Goal: Information Seeking & Learning: Learn about a topic

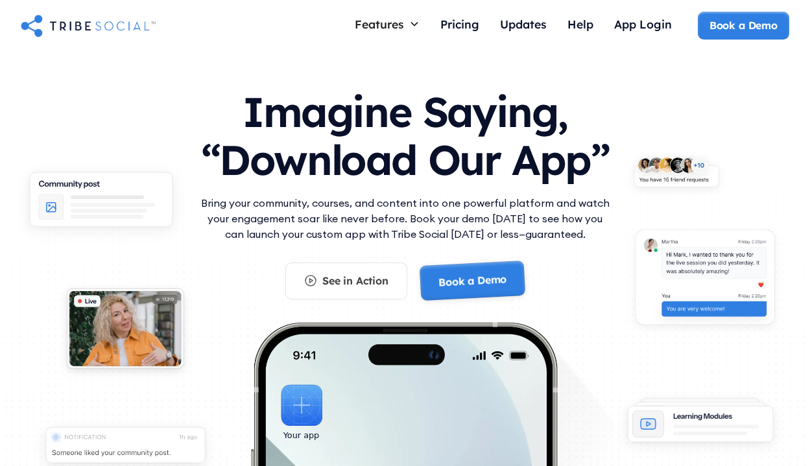
click at [462, 281] on link "Book a Demo" at bounding box center [472, 281] width 106 height 41
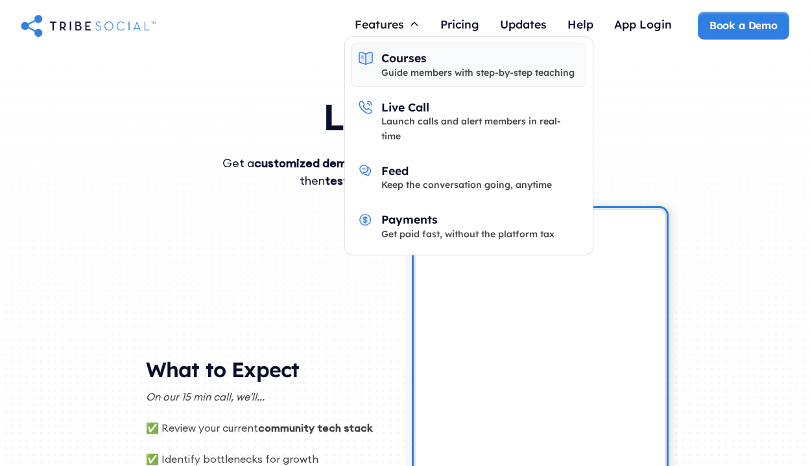
click at [394, 65] on div "Guide members with step-by-step teaching" at bounding box center [477, 72] width 193 height 14
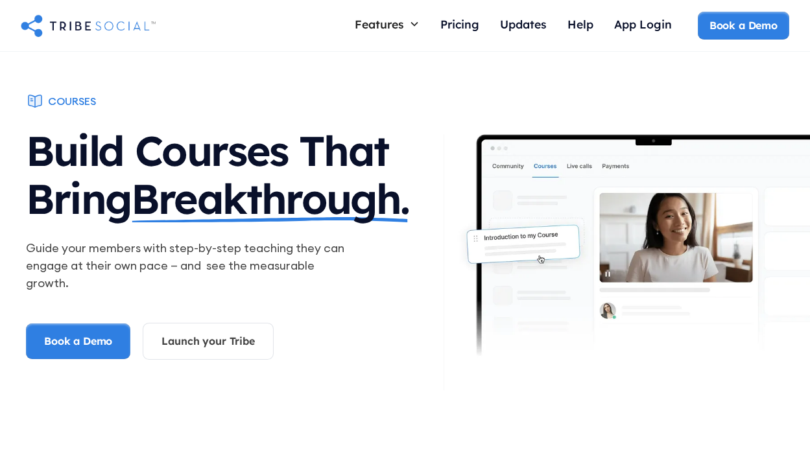
scroll to position [8, 0]
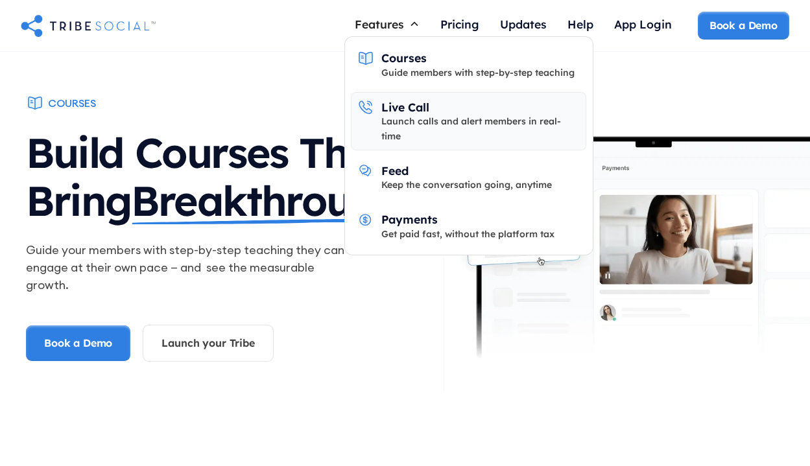
click at [384, 114] on div "Launch calls and alert members in real-time" at bounding box center [480, 128] width 198 height 29
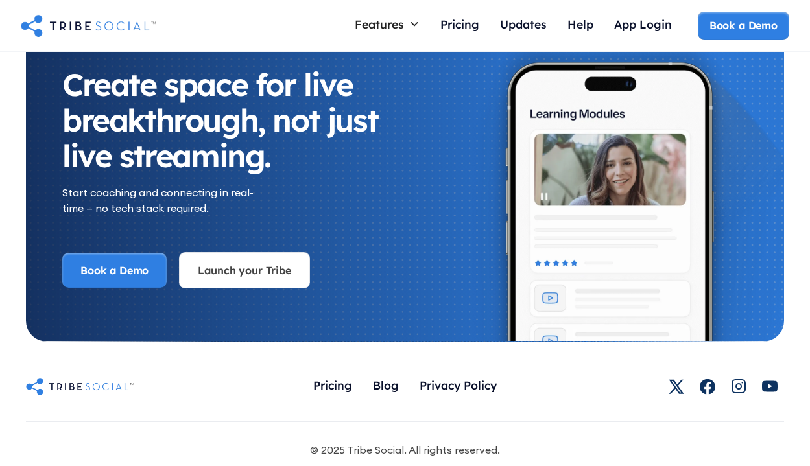
scroll to position [2751, 0]
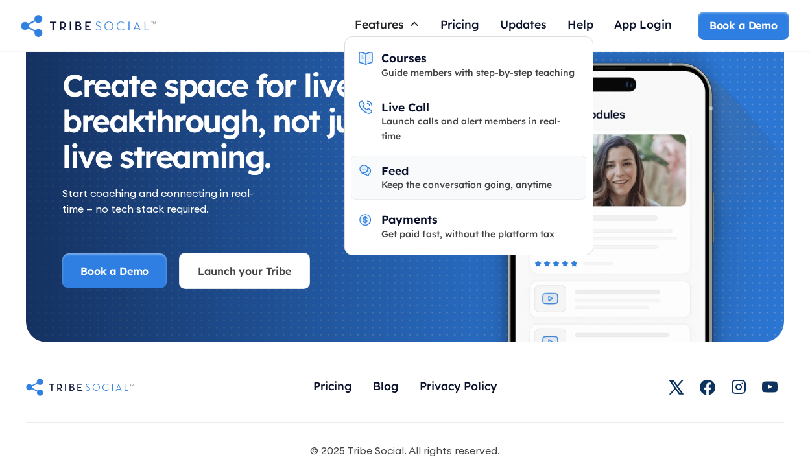
click at [393, 178] on div "Keep the conversation going, anytime" at bounding box center [466, 185] width 171 height 14
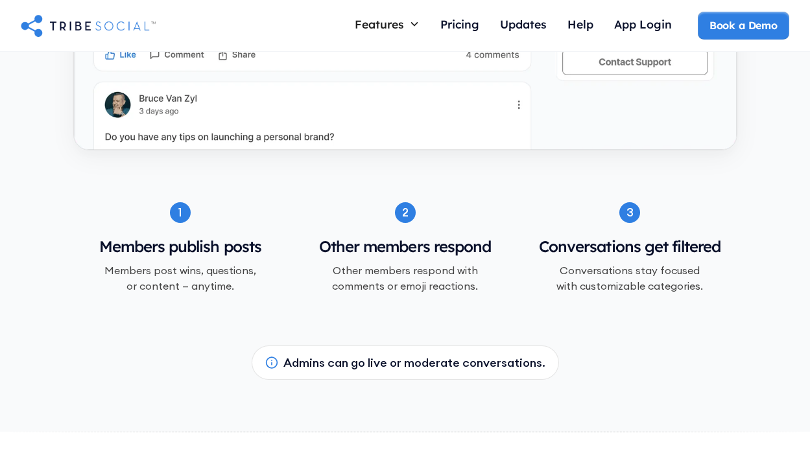
scroll to position [1362, 0]
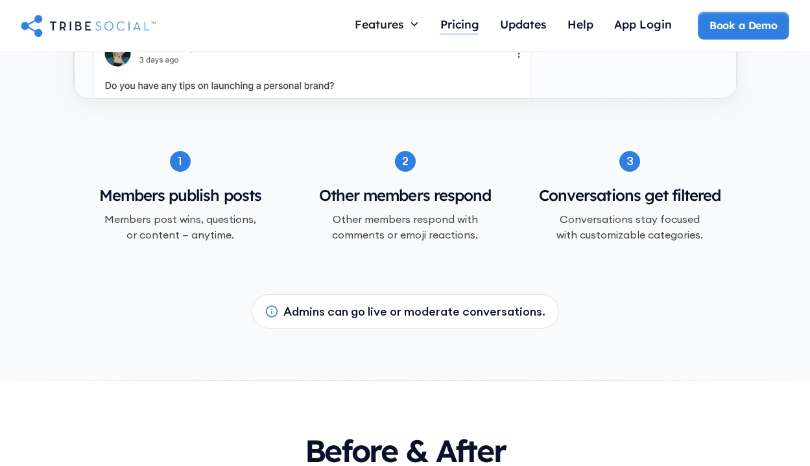
click at [451, 25] on div "Pricing" at bounding box center [459, 24] width 39 height 14
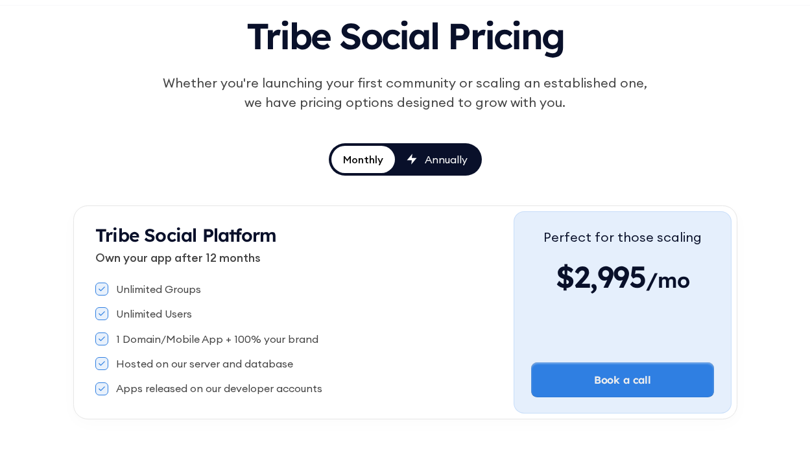
scroll to position [125, 0]
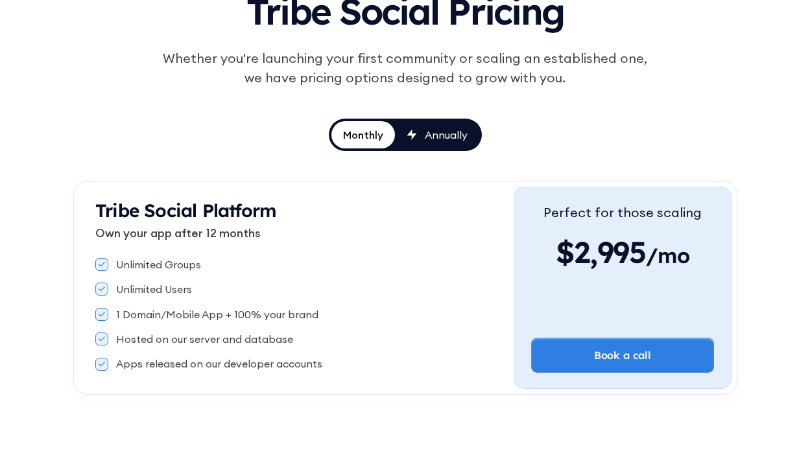
click at [415, 137] on icon at bounding box center [412, 134] width 10 height 11
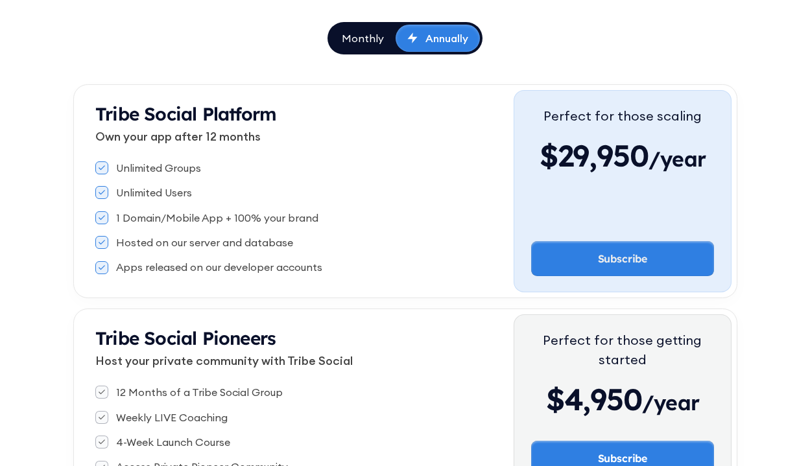
scroll to position [237, 0]
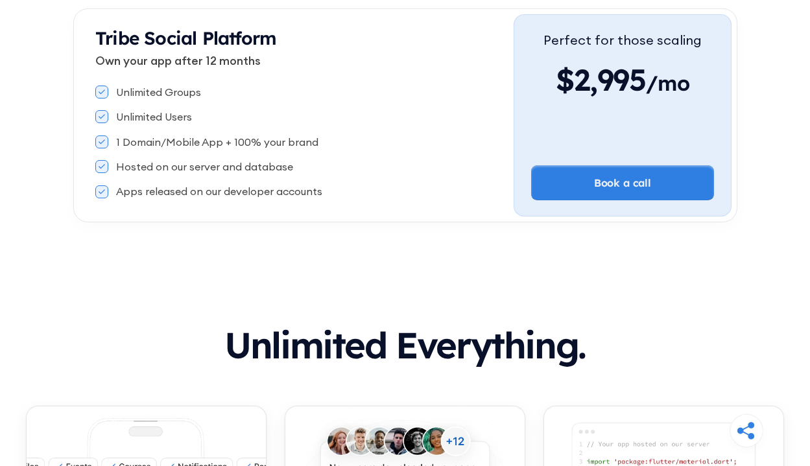
scroll to position [164, 0]
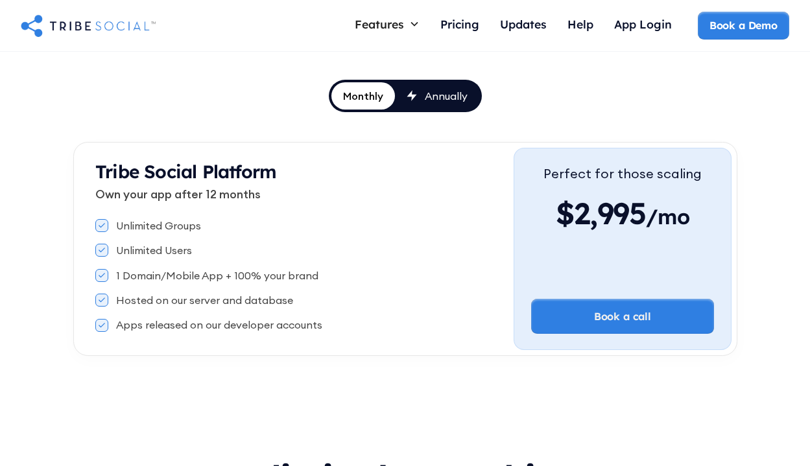
click at [438, 86] on link "Annually" at bounding box center [437, 95] width 84 height 27
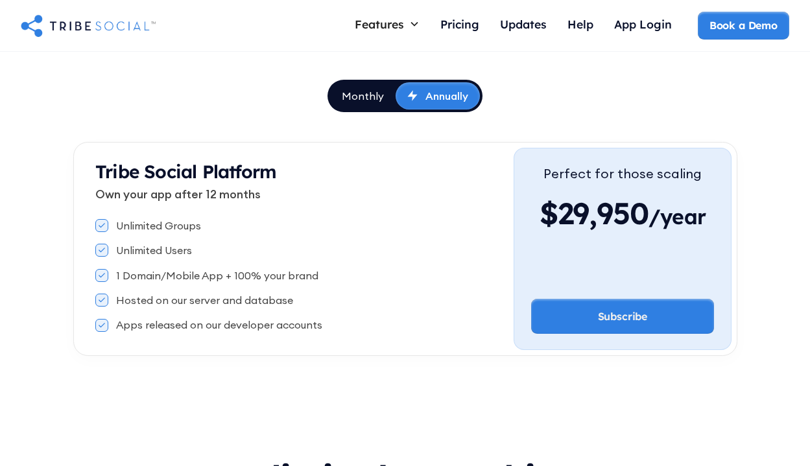
click at [372, 94] on div "Monthly" at bounding box center [363, 96] width 42 height 14
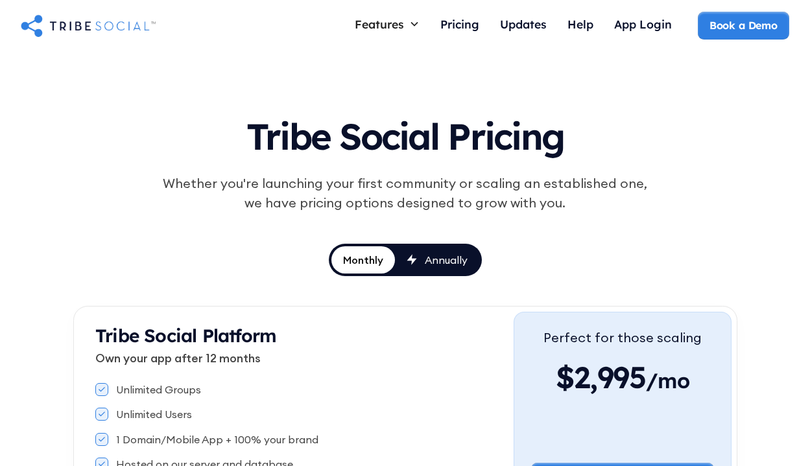
scroll to position [0, 0]
click at [539, 19] on div "Updates" at bounding box center [523, 24] width 47 height 14
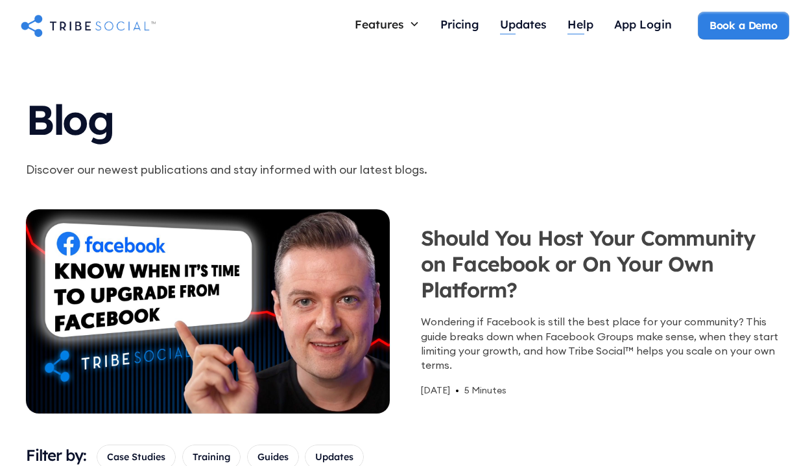
click at [578, 26] on div "Help" at bounding box center [580, 24] width 26 height 14
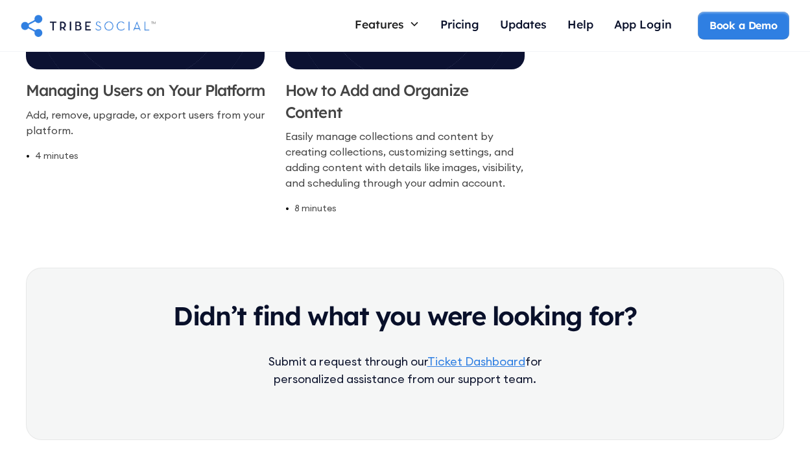
scroll to position [2798, 0]
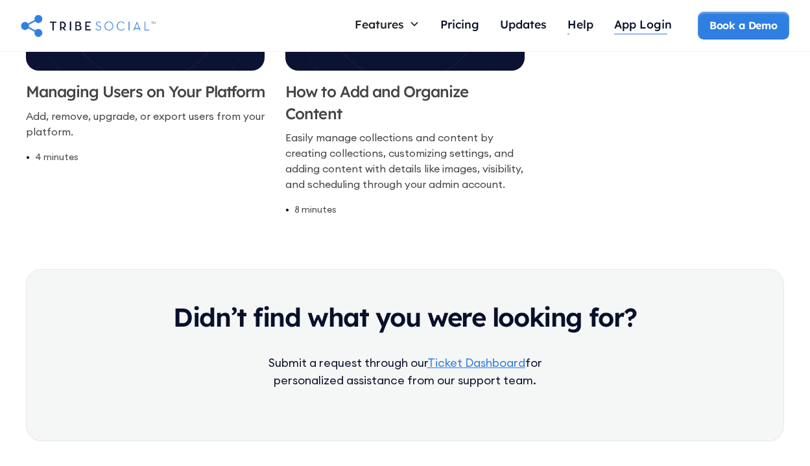
click at [630, 29] on div "App Login" at bounding box center [643, 24] width 58 height 14
click at [532, 25] on div "Updates" at bounding box center [523, 24] width 47 height 14
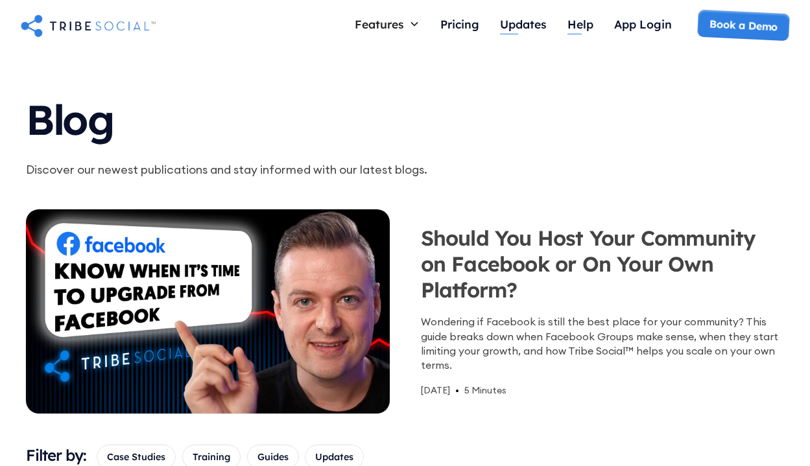
click at [582, 30] on div "Help" at bounding box center [580, 24] width 26 height 14
